Goal: Book appointment/travel/reservation

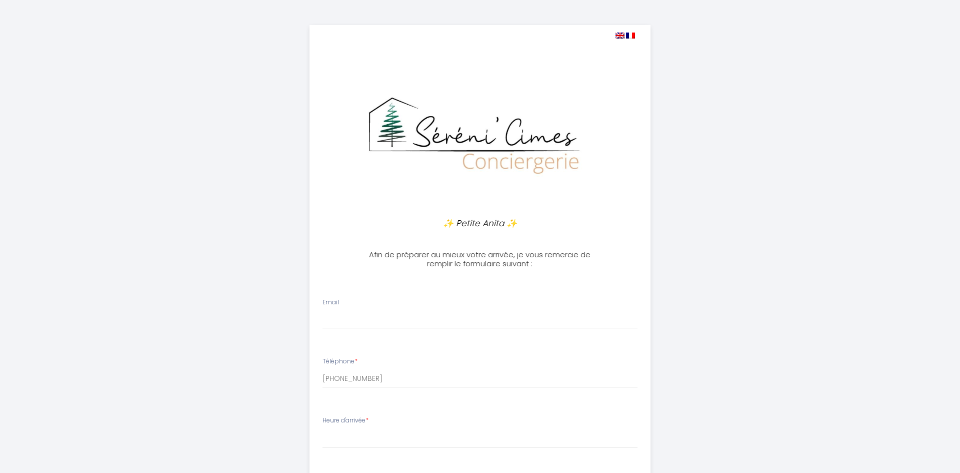
select select
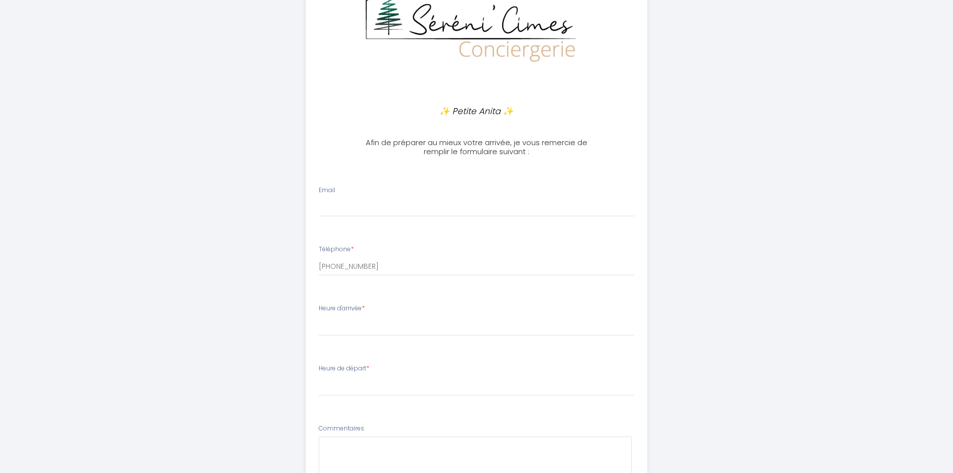
scroll to position [150, 0]
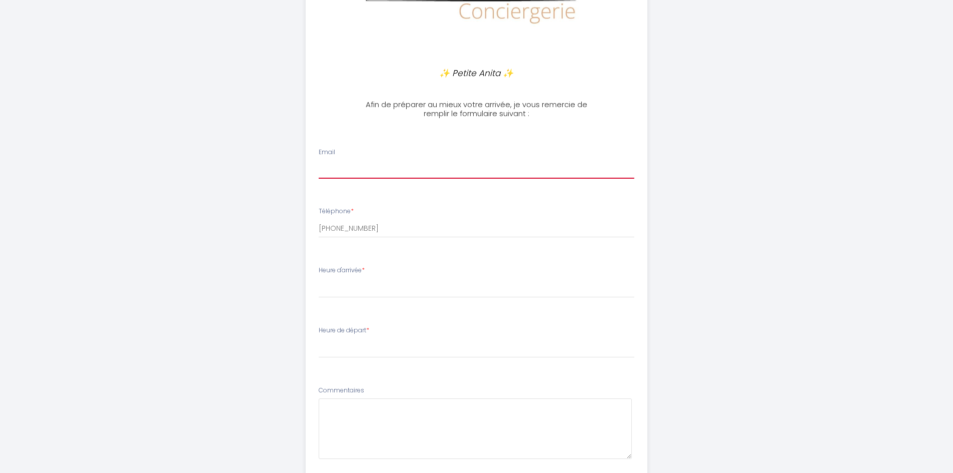
click at [364, 161] on input "Email" at bounding box center [477, 170] width 316 height 18
type input "[EMAIL_ADDRESS][DOMAIN_NAME]"
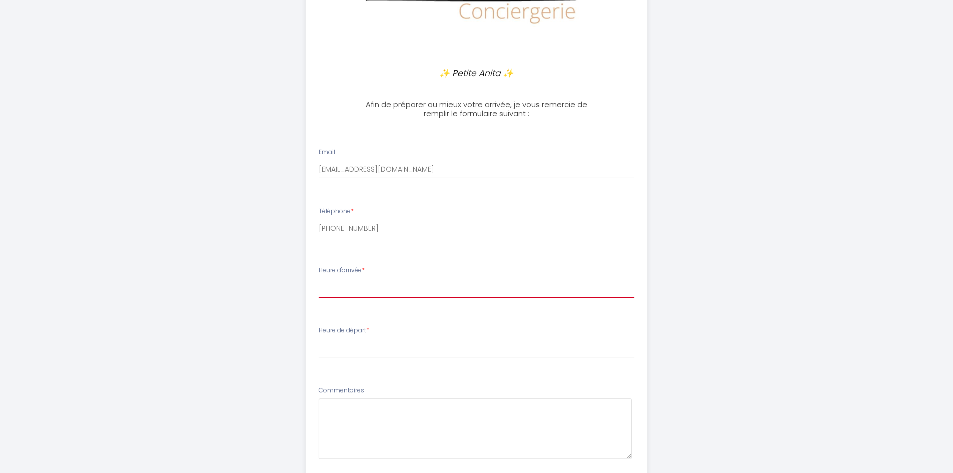
click at [381, 283] on select "16:00 16:30 17:00 17:30 18:00 18:30 19:00 19:30 20:00 20:30 21:00 21:30 22:00 2…" at bounding box center [477, 288] width 316 height 19
select select "16:00"
click at [319, 279] on select "16:00 16:30 17:00 17:30 18:00 18:30 19:00 19:30 20:00 20:30 21:00 21:30 22:00 2…" at bounding box center [477, 288] width 316 height 19
click at [403, 336] on div "Heure de départ * 00:00 00:30 01:00 01:30 02:00 02:30 03:00 03:30 04:00 04:30 0…" at bounding box center [477, 342] width 316 height 32
click at [397, 350] on select "00:00 00:30 01:00 01:30 02:00 02:30 03:00 03:30 04:00 04:30 05:00 05:30 06:00 0…" at bounding box center [477, 348] width 316 height 19
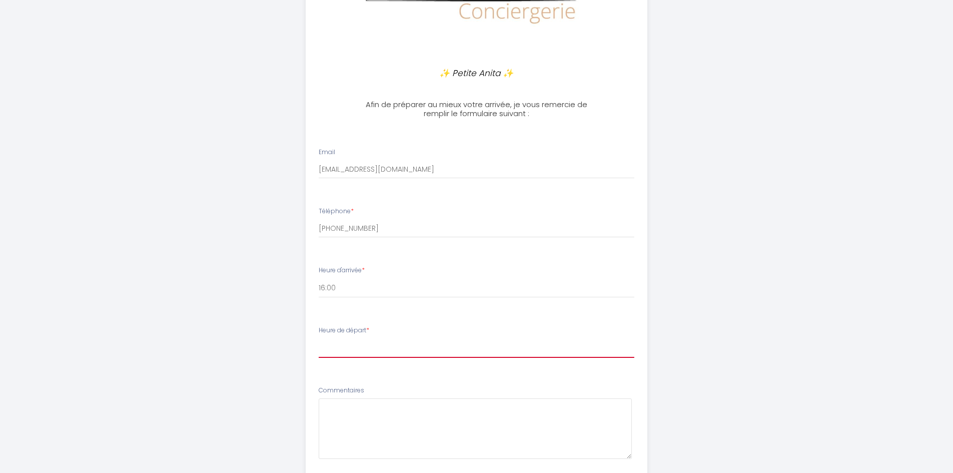
select select "10:00"
click at [319, 339] on select "00:00 00:30 01:00 01:30 02:00 02:30 03:00 03:30 04:00 04:30 05:00 05:30 06:00 0…" at bounding box center [477, 348] width 316 height 19
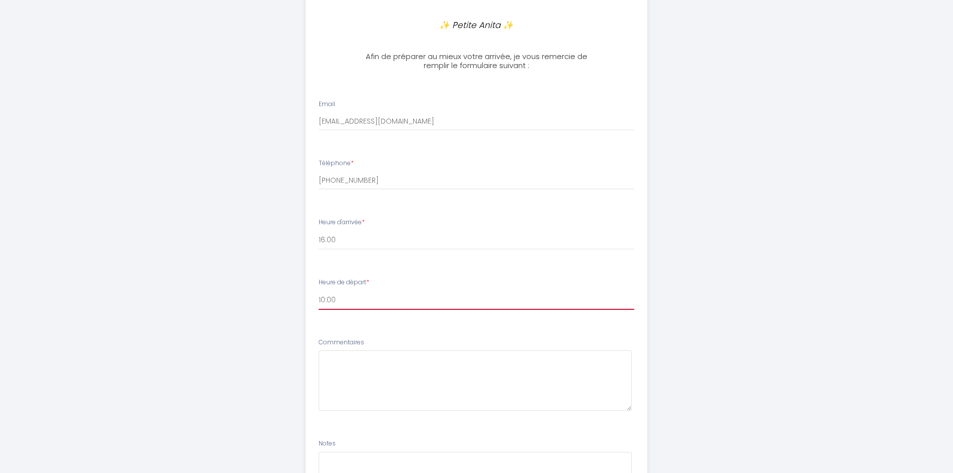
scroll to position [323, 0]
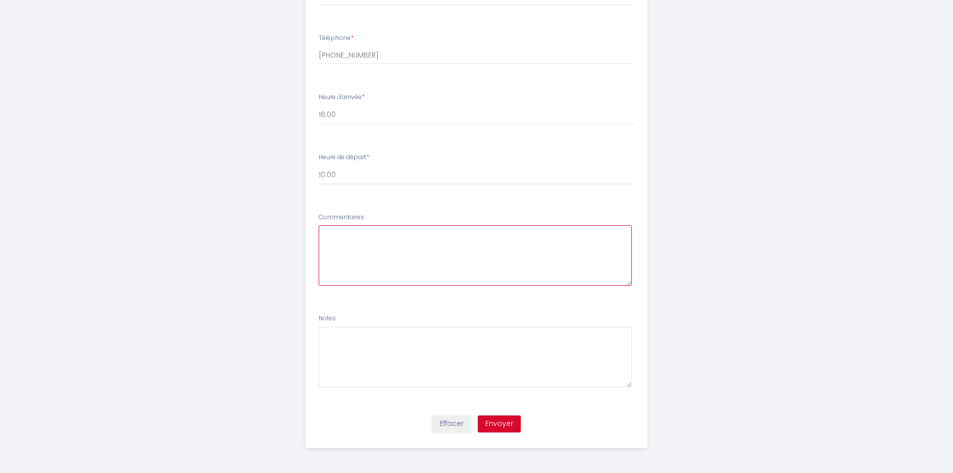
click at [375, 247] on textarea at bounding box center [475, 255] width 313 height 61
paste textarea "Nous sommes très impatients de séjourner dans votre appartement, de découvrir l…"
type textarea "Nous sommes très impatients de séjourner dans votre appartement, de découvrir l…"
click at [498, 421] on button "Envoyer" at bounding box center [499, 423] width 43 height 17
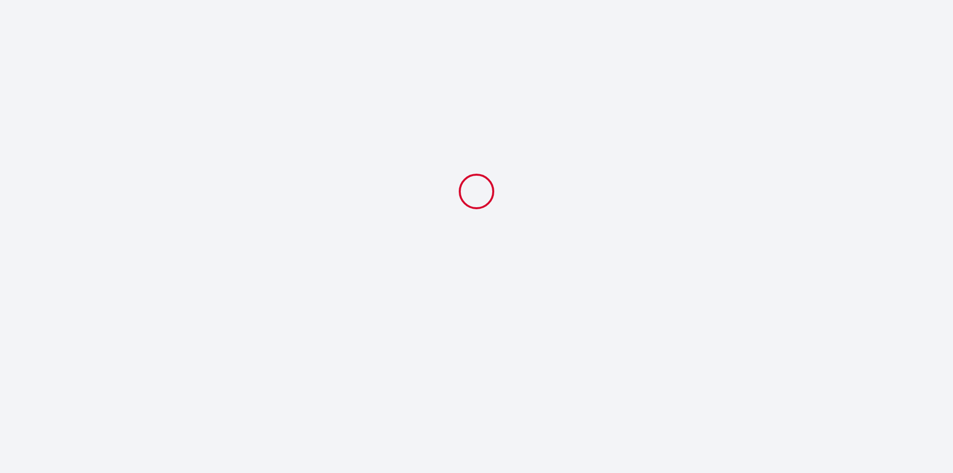
scroll to position [0, 0]
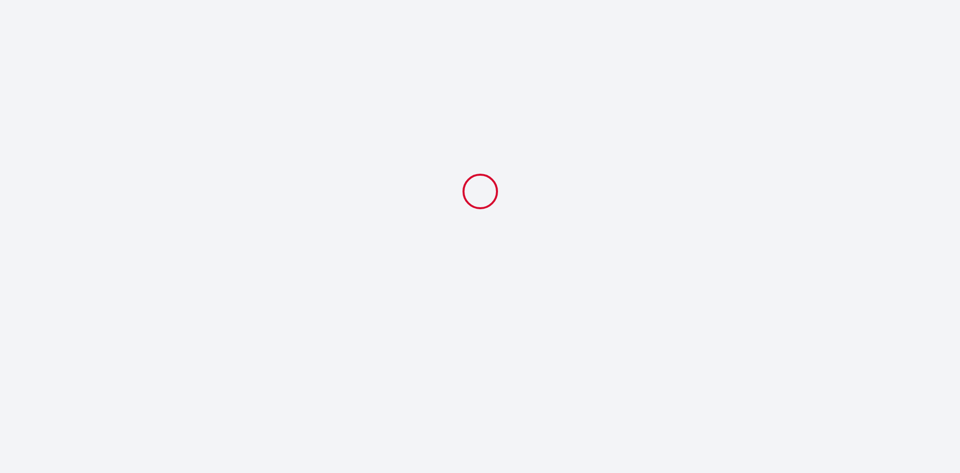
select select "10:00"
